Goal: Check status: Check status

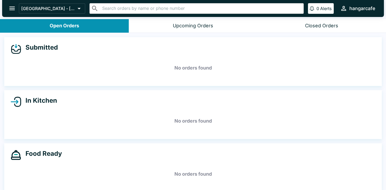
click at [11, 8] on icon "open drawer" at bounding box center [12, 9] width 6 height 4
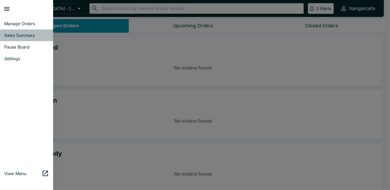
click at [23, 33] on span "Sales Summary" at bounding box center [26, 35] width 45 height 5
select select "03:00"
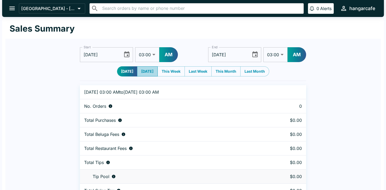
click at [150, 68] on button "[DATE]" at bounding box center [147, 71] width 21 height 10
type input "[DATE]"
